Goal: Information Seeking & Learning: Compare options

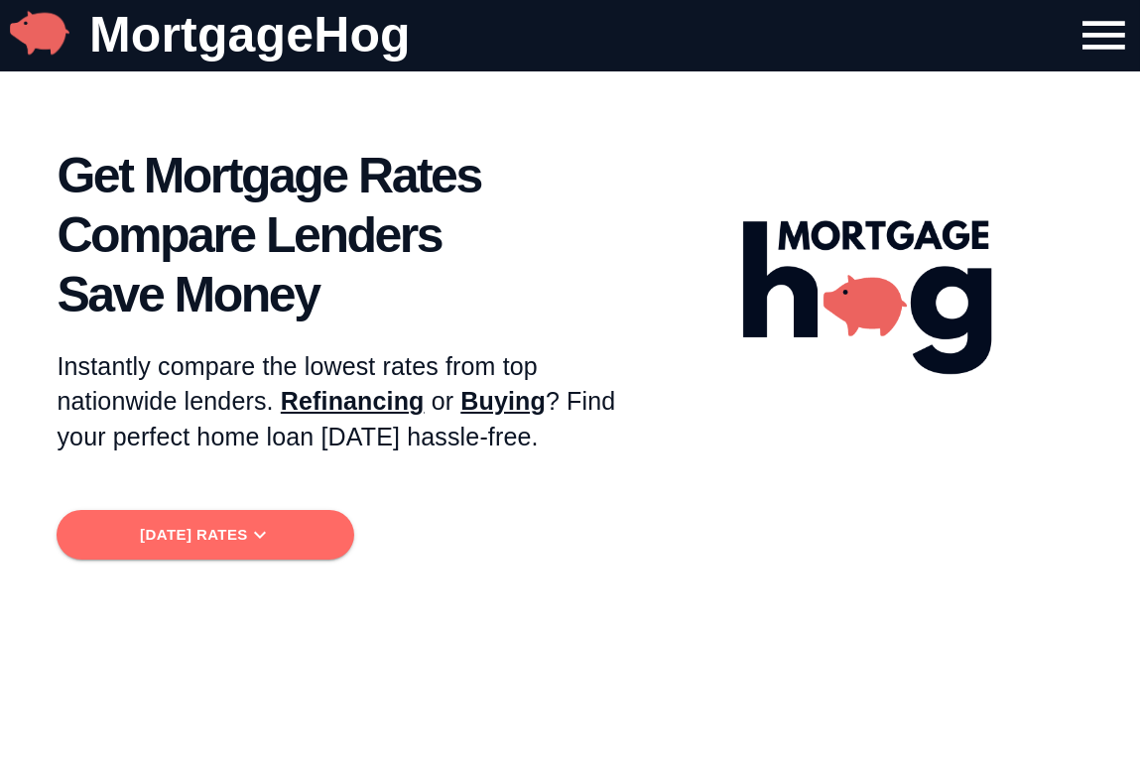
click at [191, 540] on span "[DATE] Rates" at bounding box center [205, 535] width 266 height 26
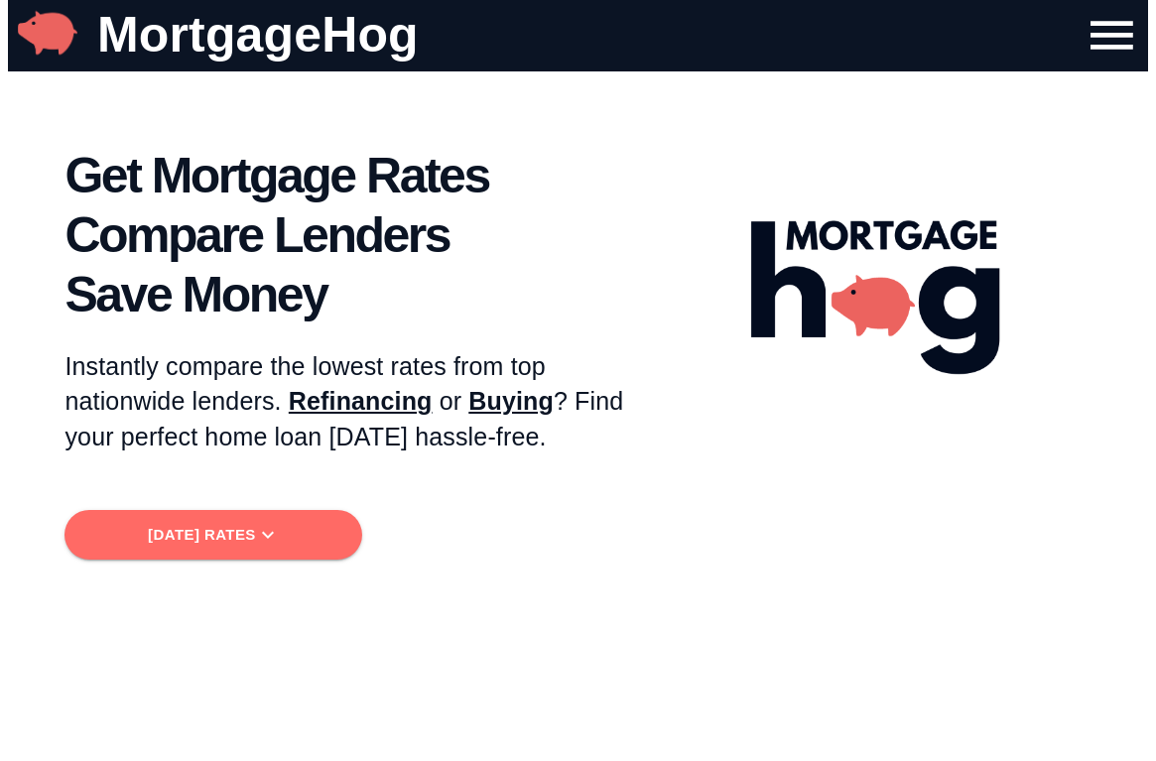
scroll to position [753, 0]
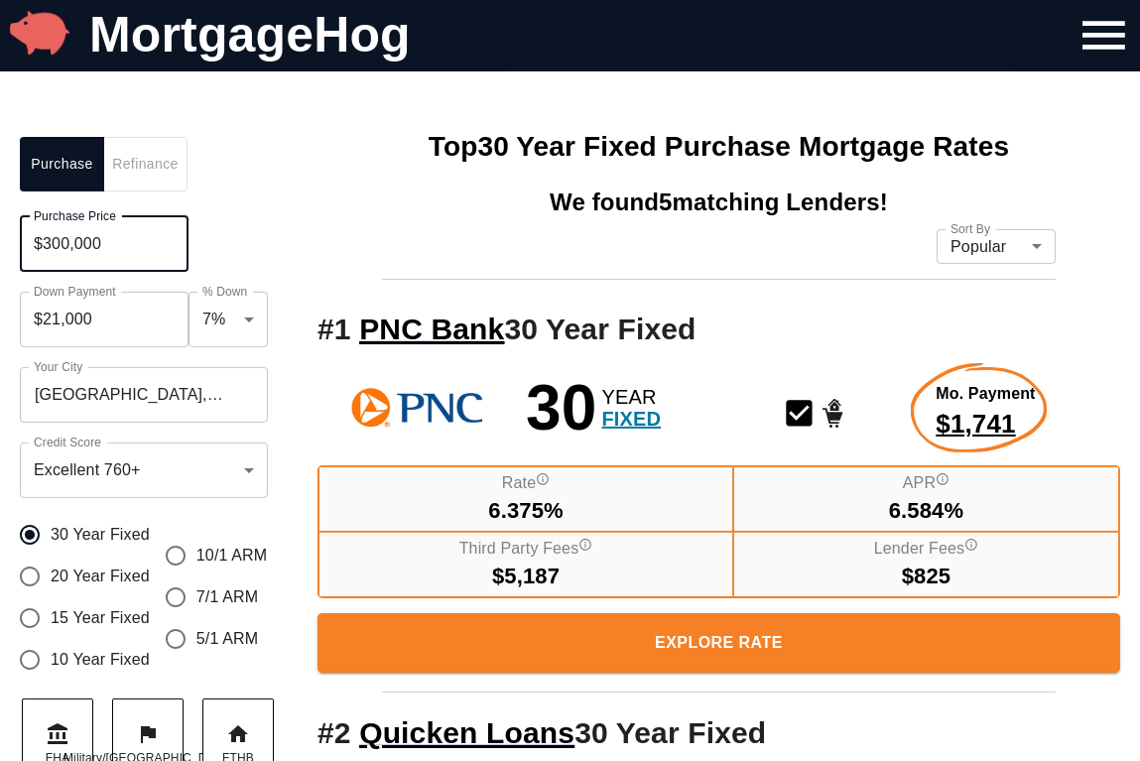
drag, startPoint x: 122, startPoint y: 247, endPoint x: -41, endPoint y: 253, distance: 162.9
type input "$400,000"
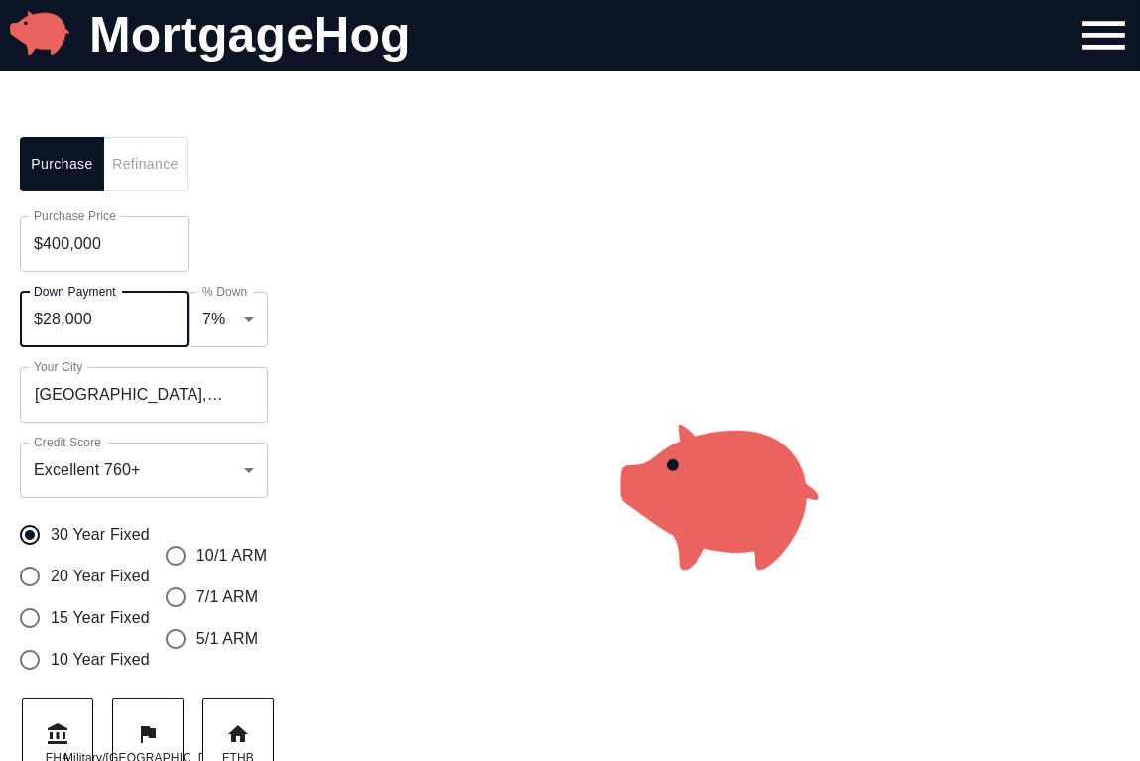
click at [120, 310] on input "$28,000" at bounding box center [104, 320] width 169 height 56
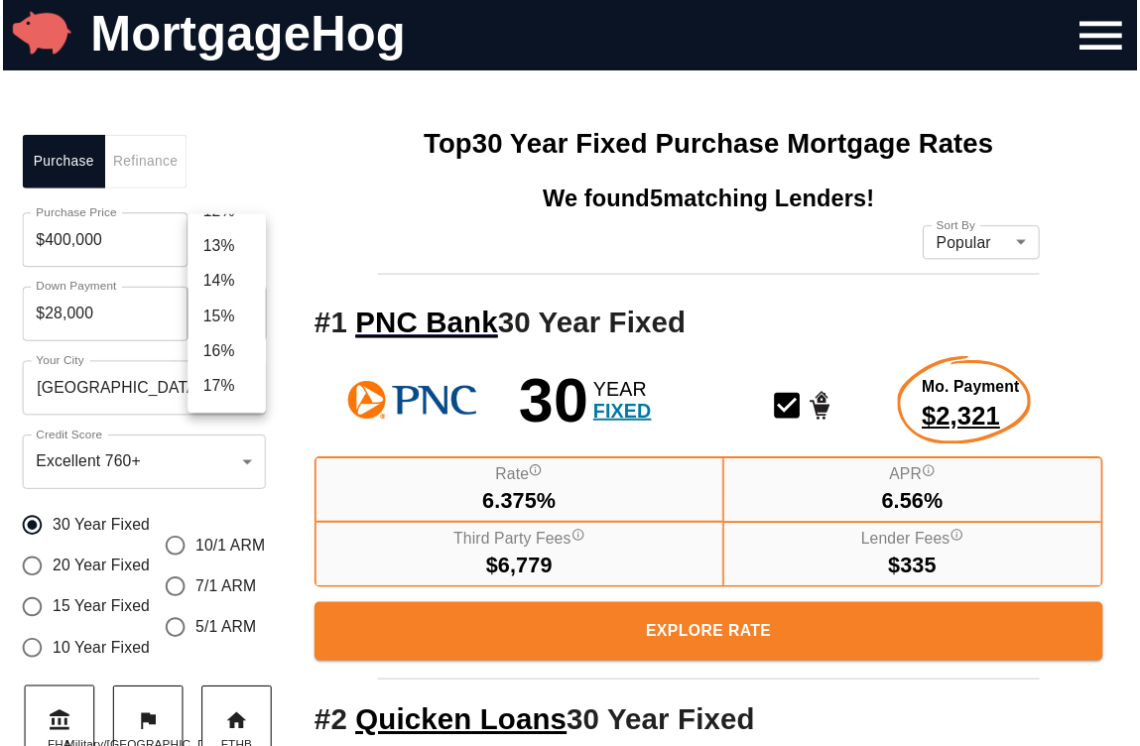
scroll to position [536, 0]
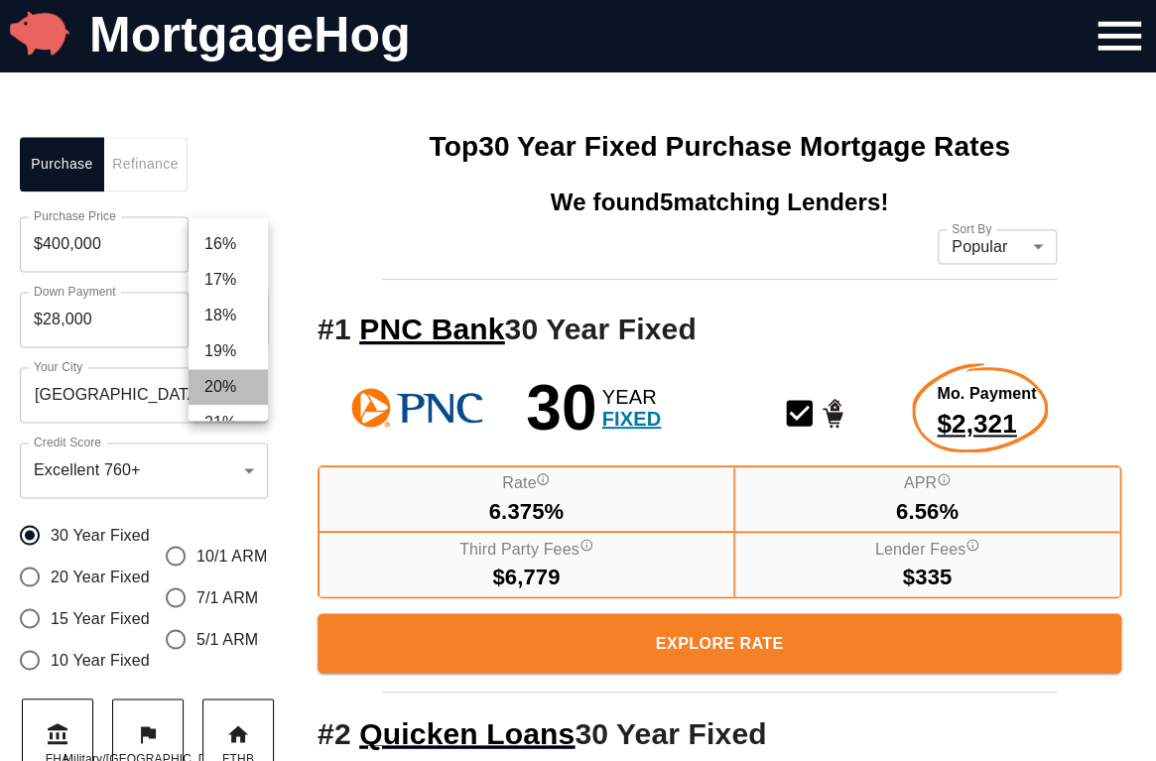
click at [249, 376] on li "20%" at bounding box center [228, 387] width 79 height 36
type input "$80,000"
type input "0.2"
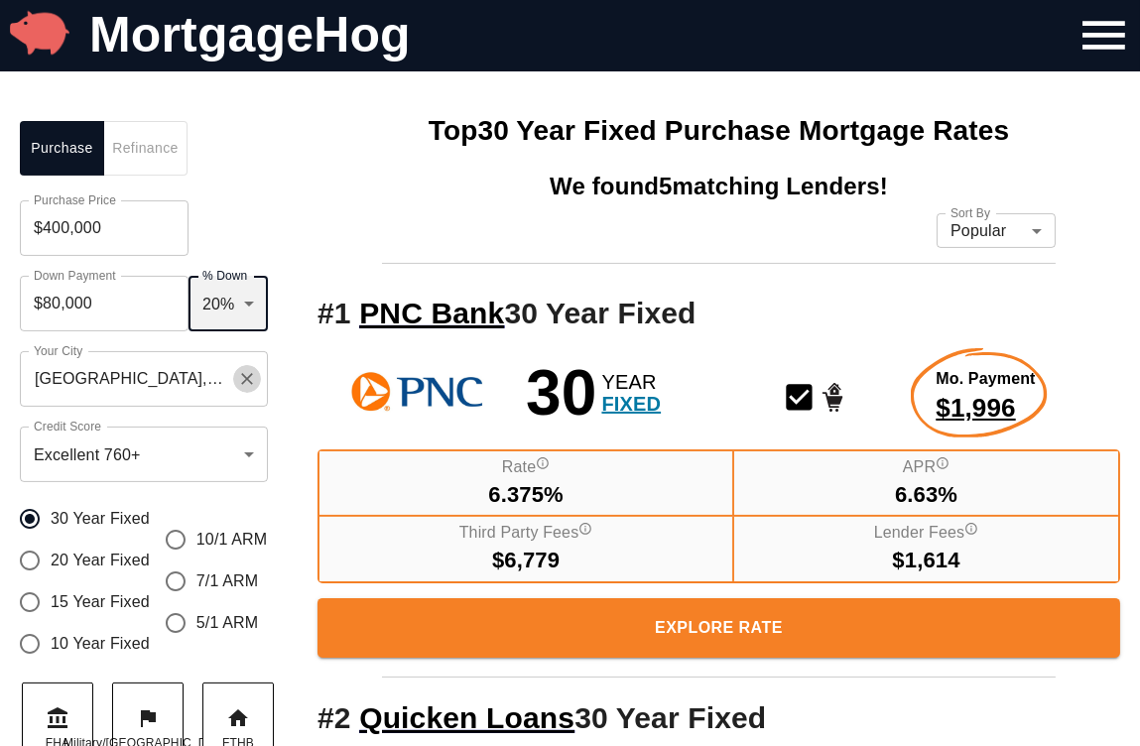
click at [240, 389] on icon "Clear" at bounding box center [247, 379] width 20 height 20
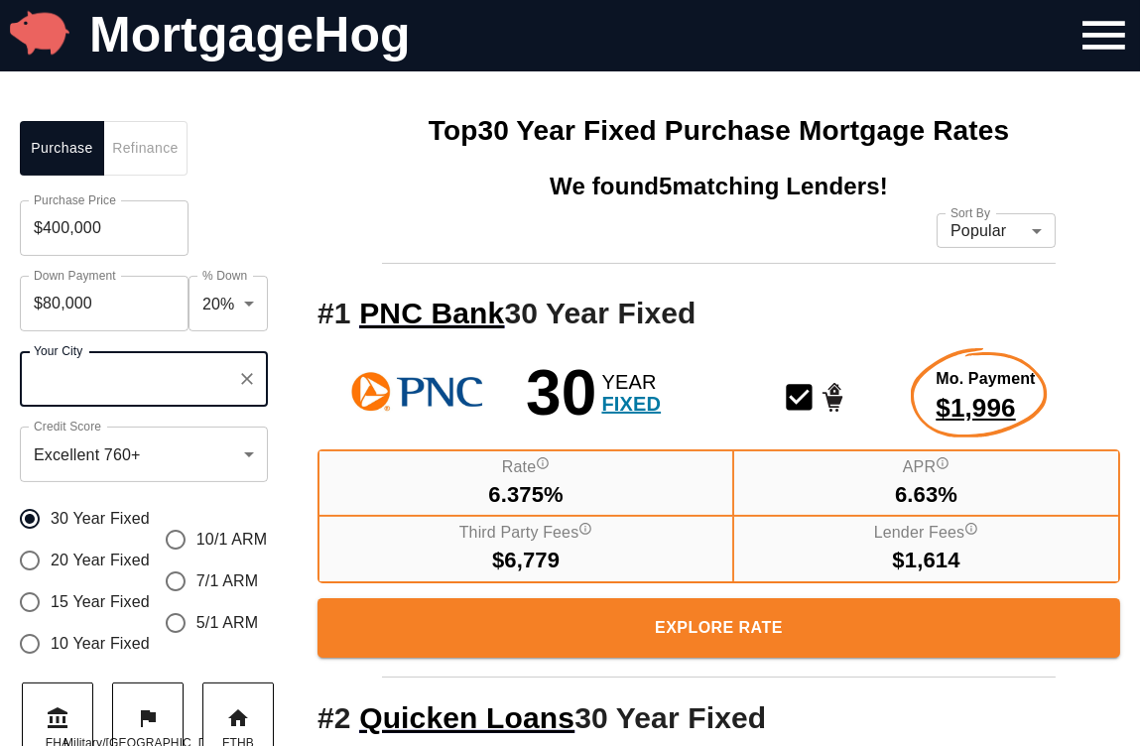
click at [216, 391] on input "Your City" at bounding box center [129, 379] width 200 height 38
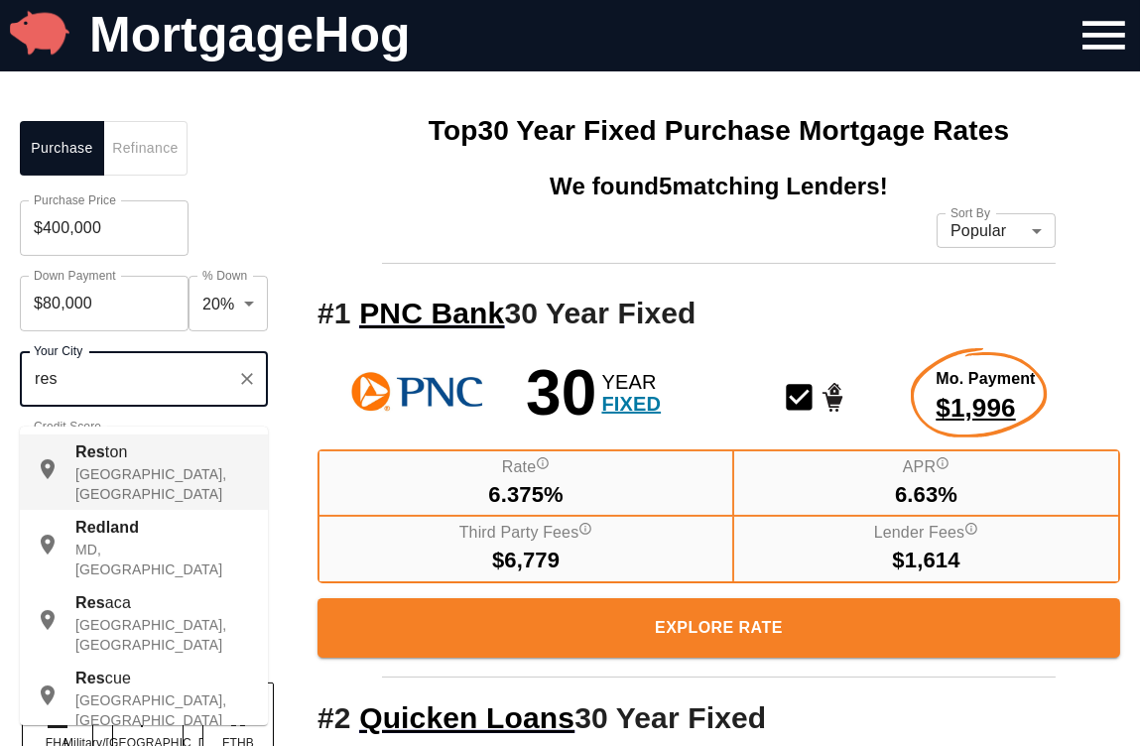
click at [183, 456] on div "Res ton [GEOGRAPHIC_DATA], [GEOGRAPHIC_DATA]" at bounding box center [163, 473] width 177 height 64
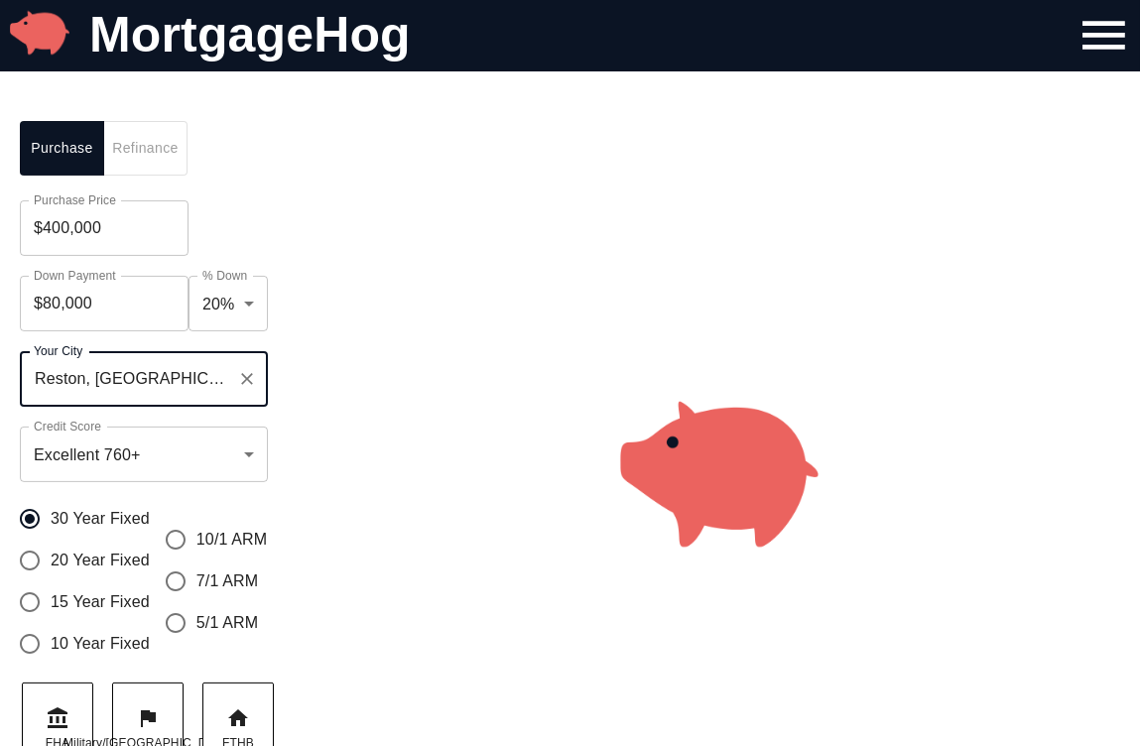
type input "Reston, [GEOGRAPHIC_DATA], [GEOGRAPHIC_DATA]"
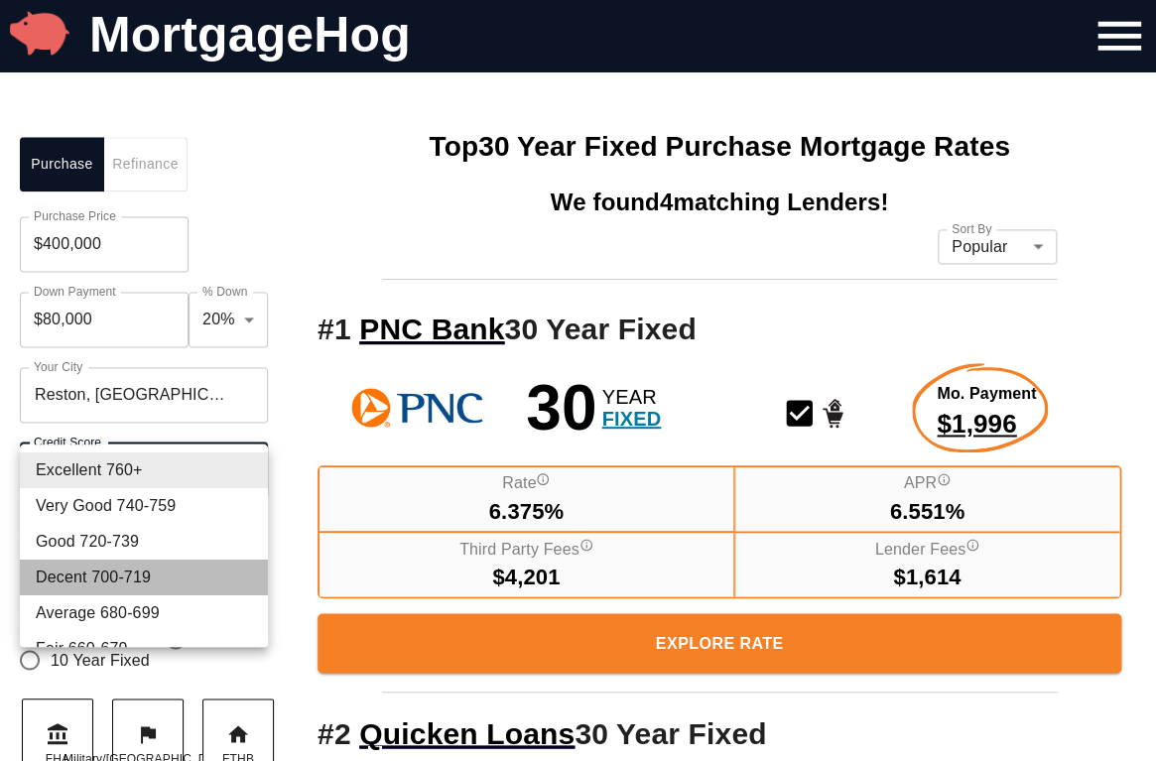
click at [145, 569] on li "Decent 700-719" at bounding box center [144, 578] width 248 height 36
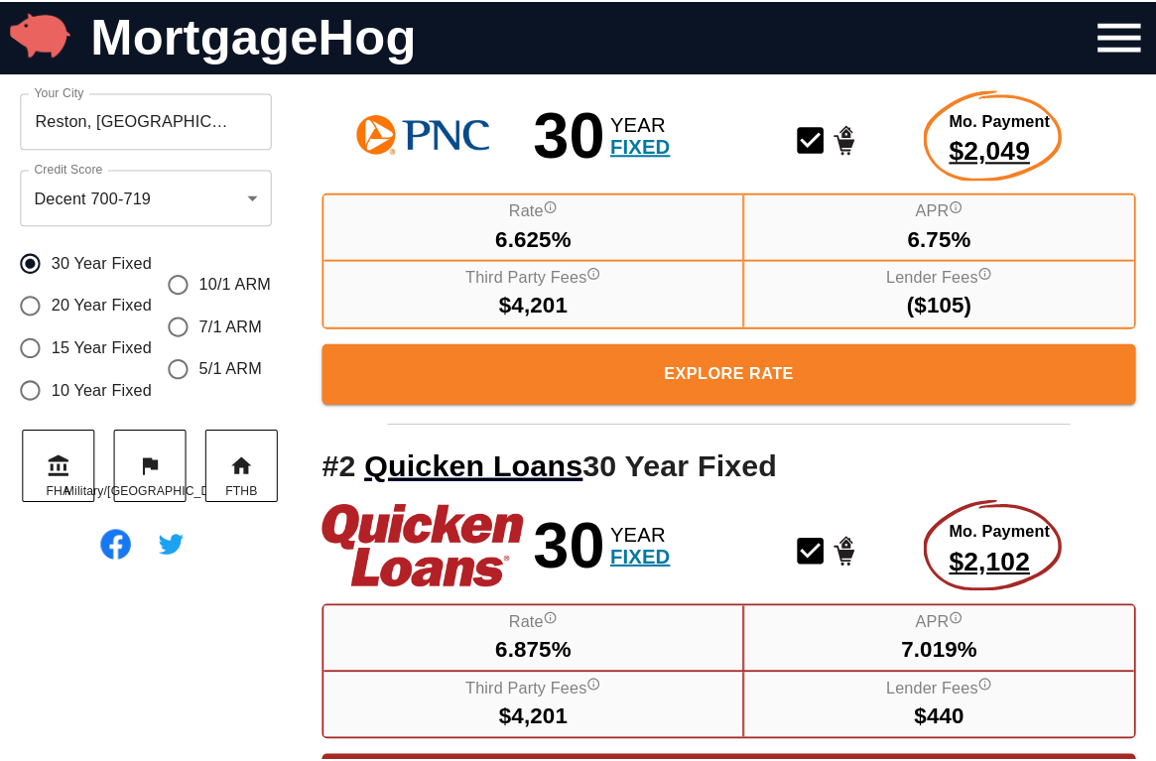
scroll to position [654, 0]
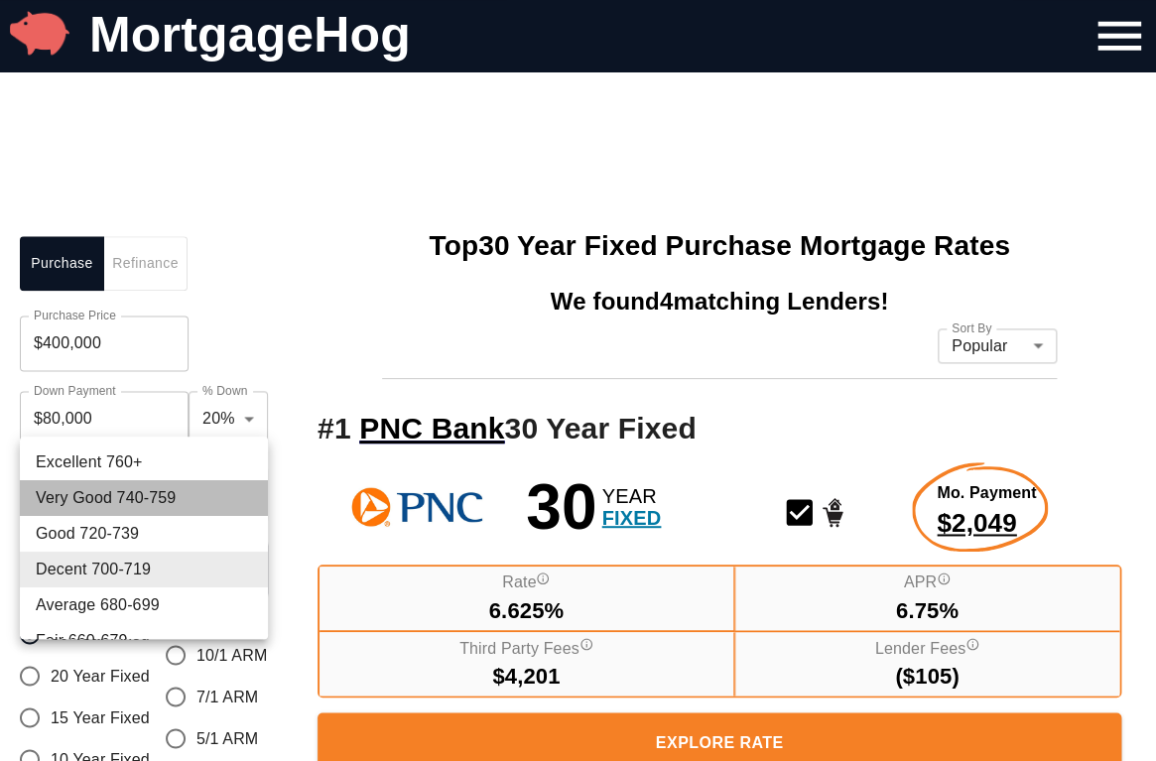
click at [164, 485] on li "Very Good 740-759" at bounding box center [144, 498] width 248 height 36
type input "750"
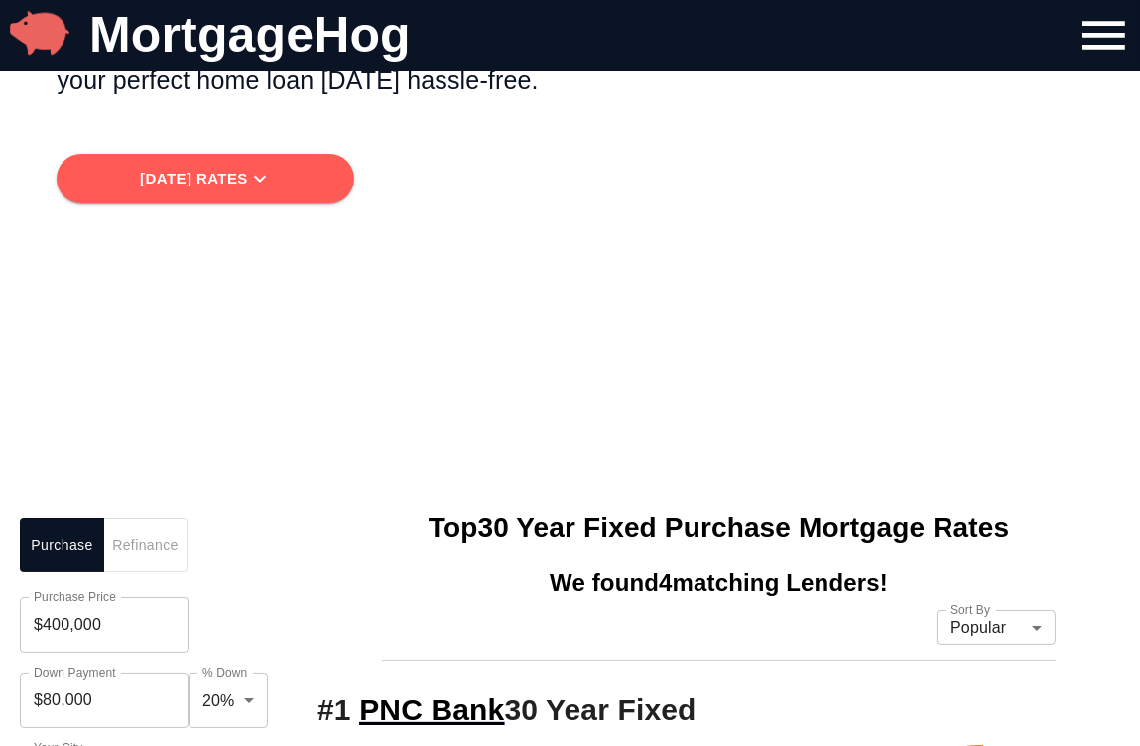
scroll to position [0, 0]
